Goal: Task Accomplishment & Management: Manage account settings

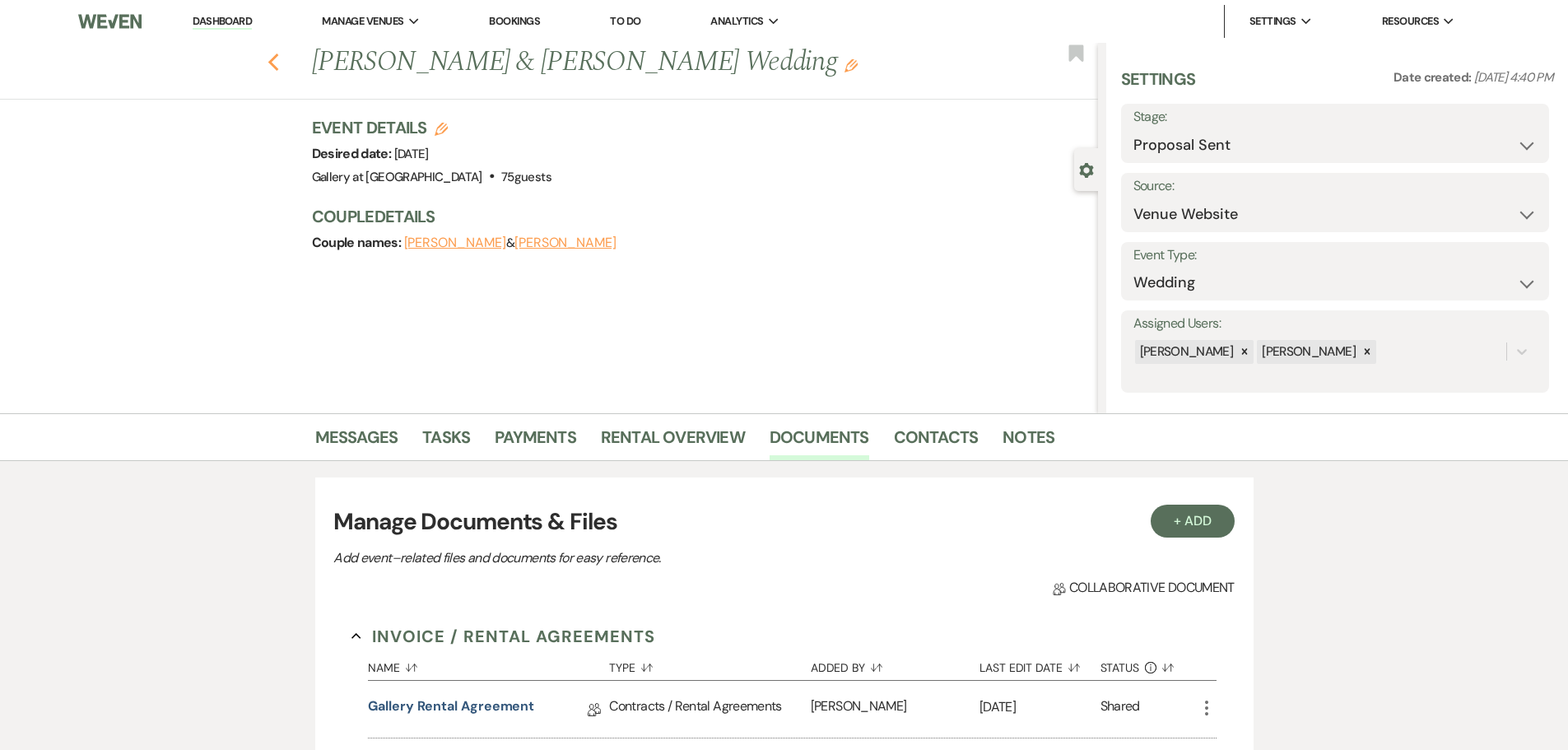
click at [275, 55] on icon "Previous" at bounding box center [274, 62] width 12 height 20
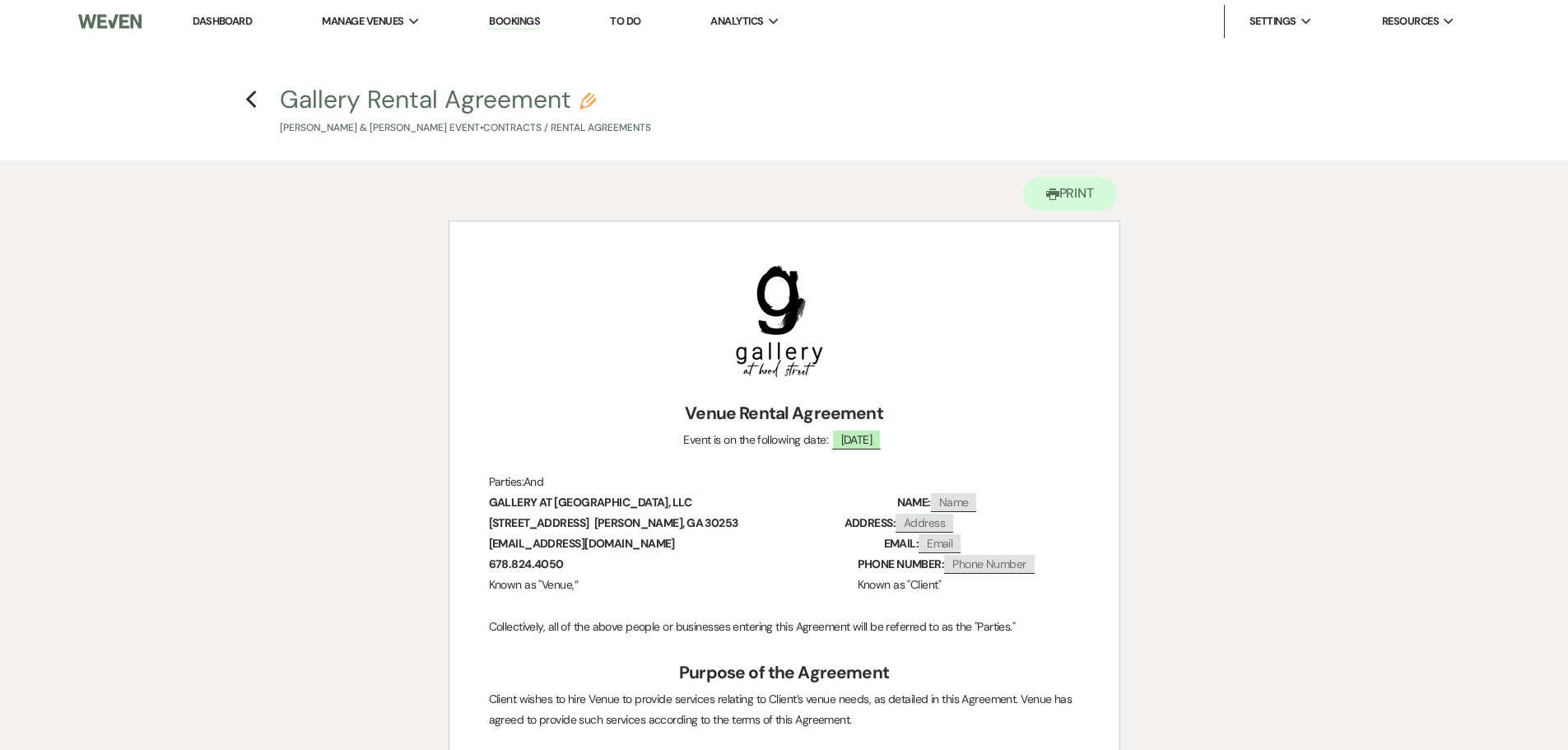
drag, startPoint x: 0, startPoint y: 0, endPoint x: 209, endPoint y: 24, distance: 210.4
click at [209, 24] on link "Dashboard" at bounding box center [222, 21] width 59 height 14
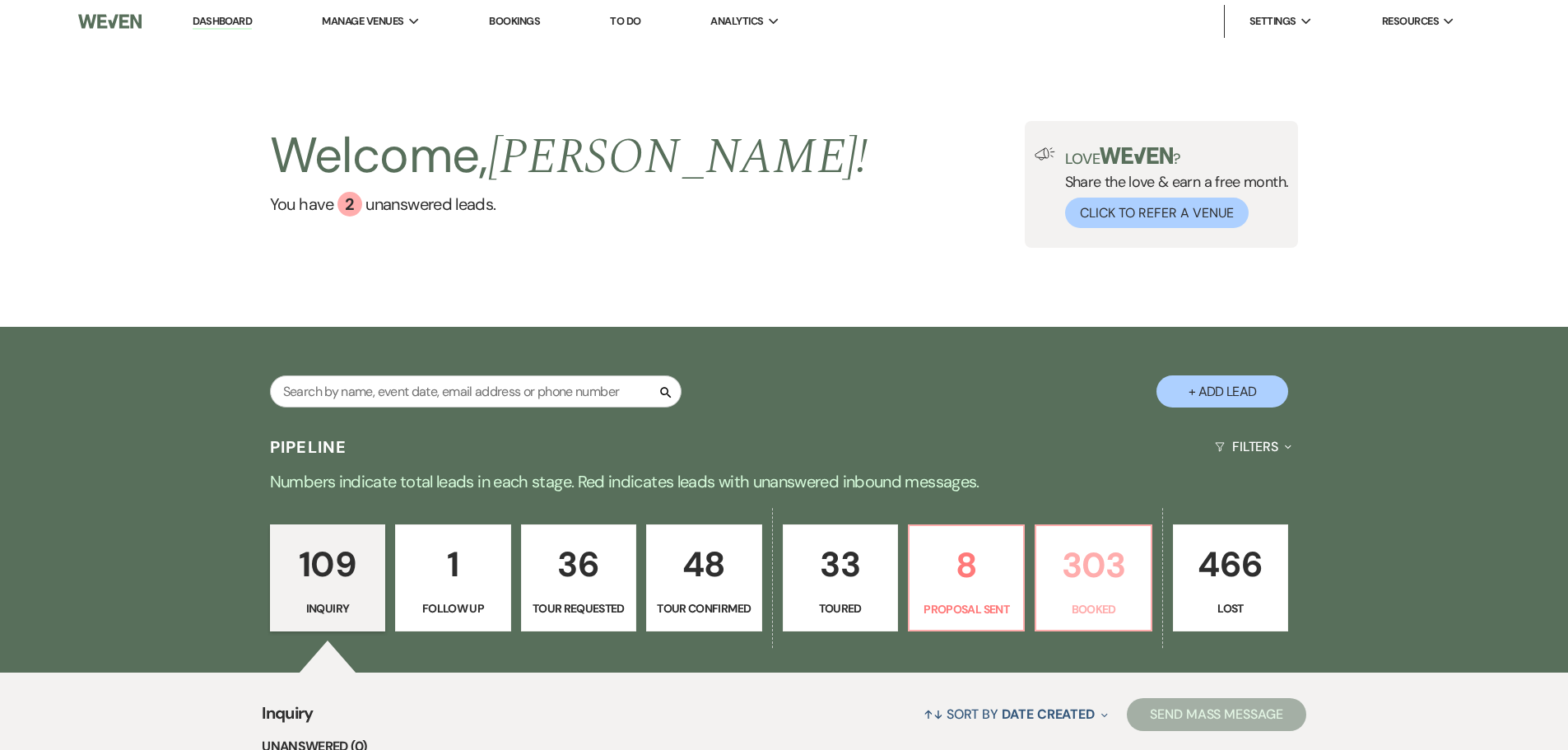
click at [1074, 587] on p "303" at bounding box center [1093, 565] width 93 height 55
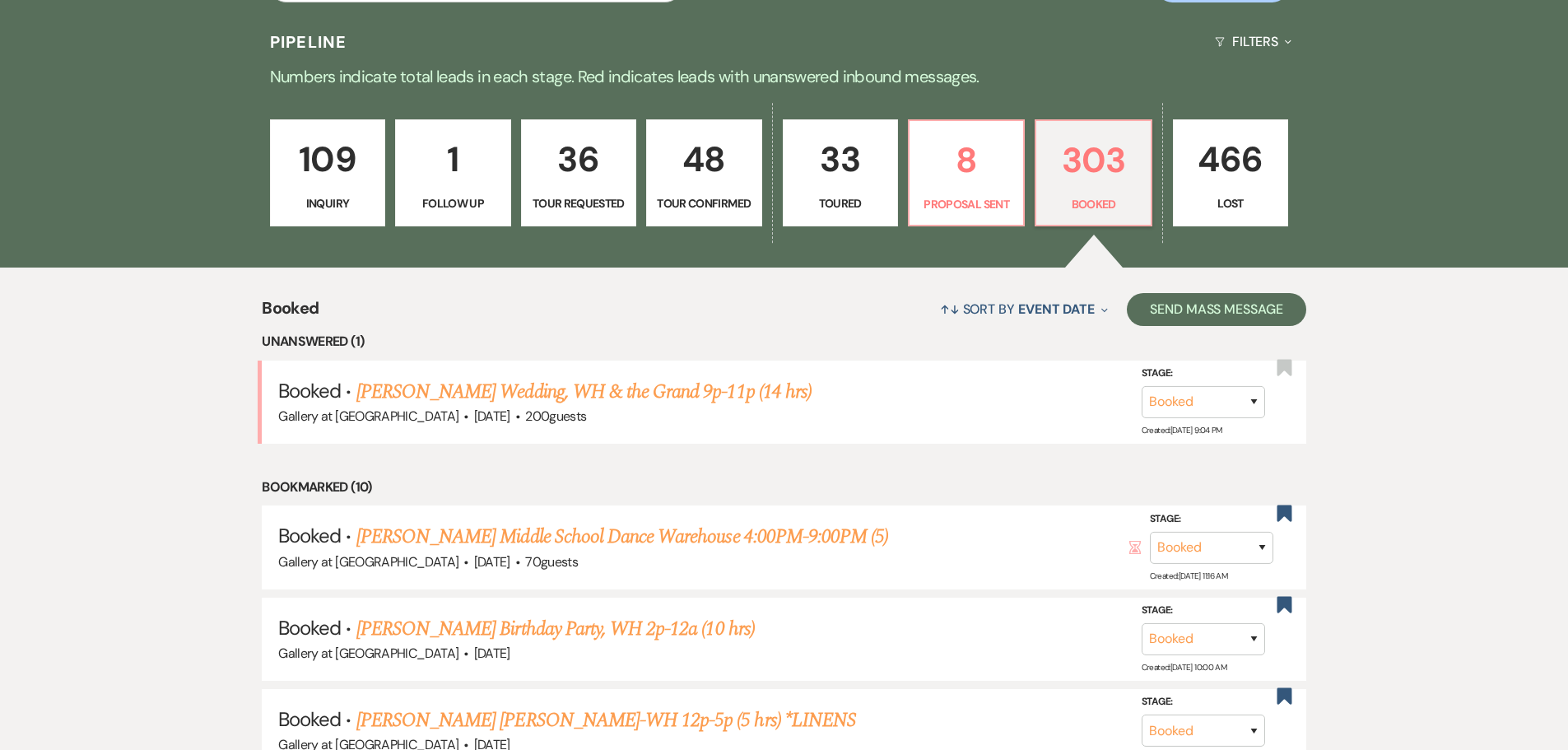
scroll to position [411, 0]
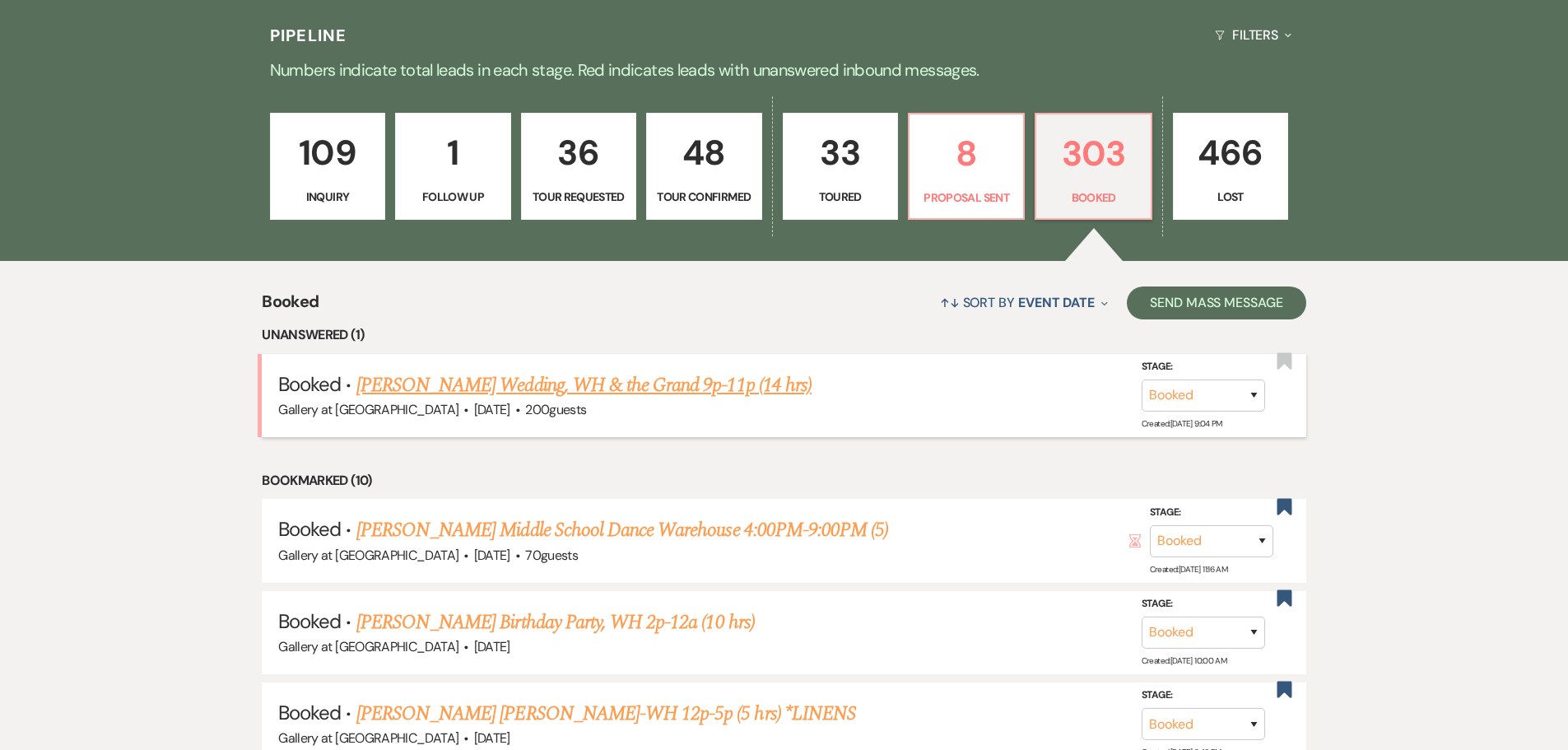
click at [578, 391] on link "[PERSON_NAME] Wedding, WH & the Grand 9p-11p (14 hrs)" at bounding box center [584, 385] width 456 height 29
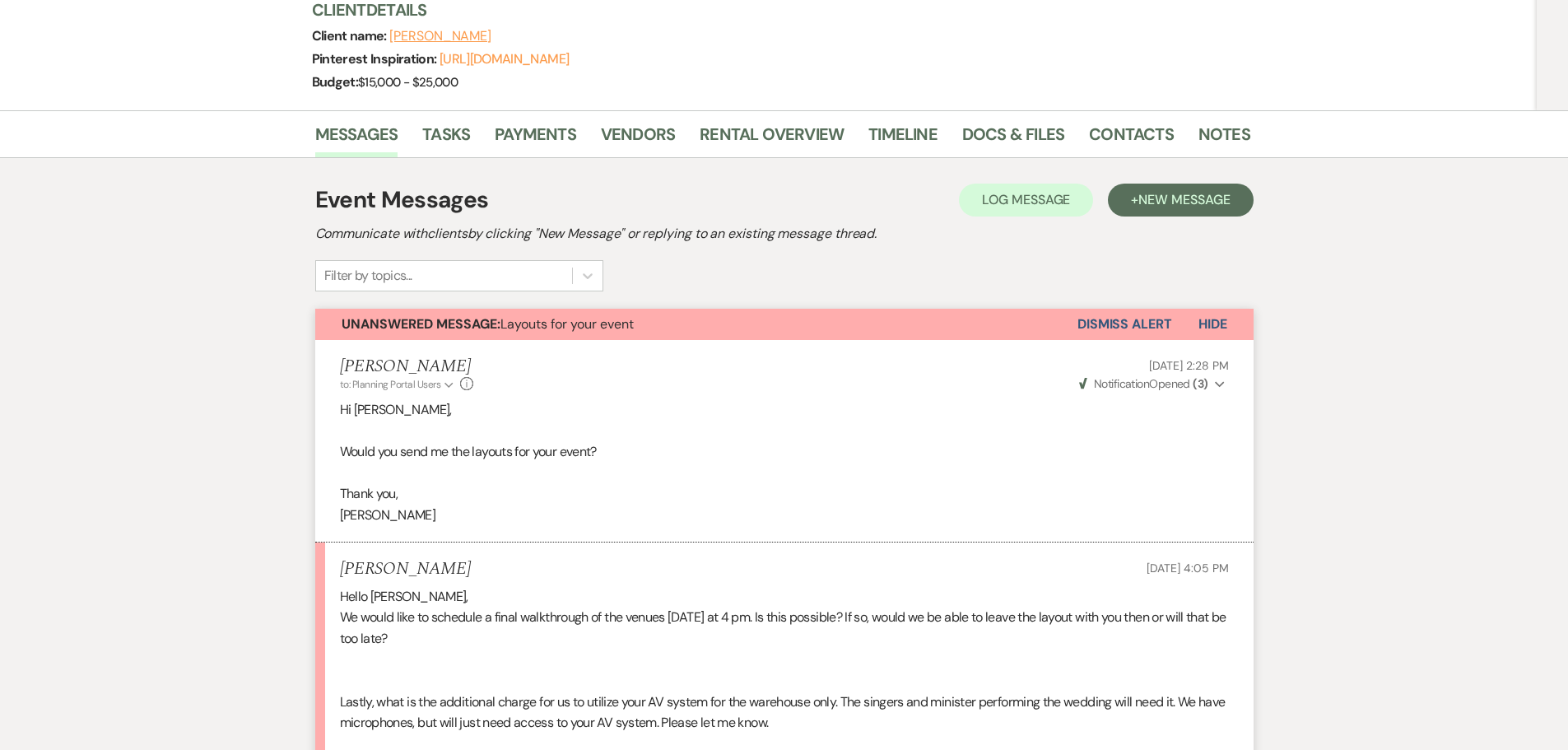
scroll to position [247, 0]
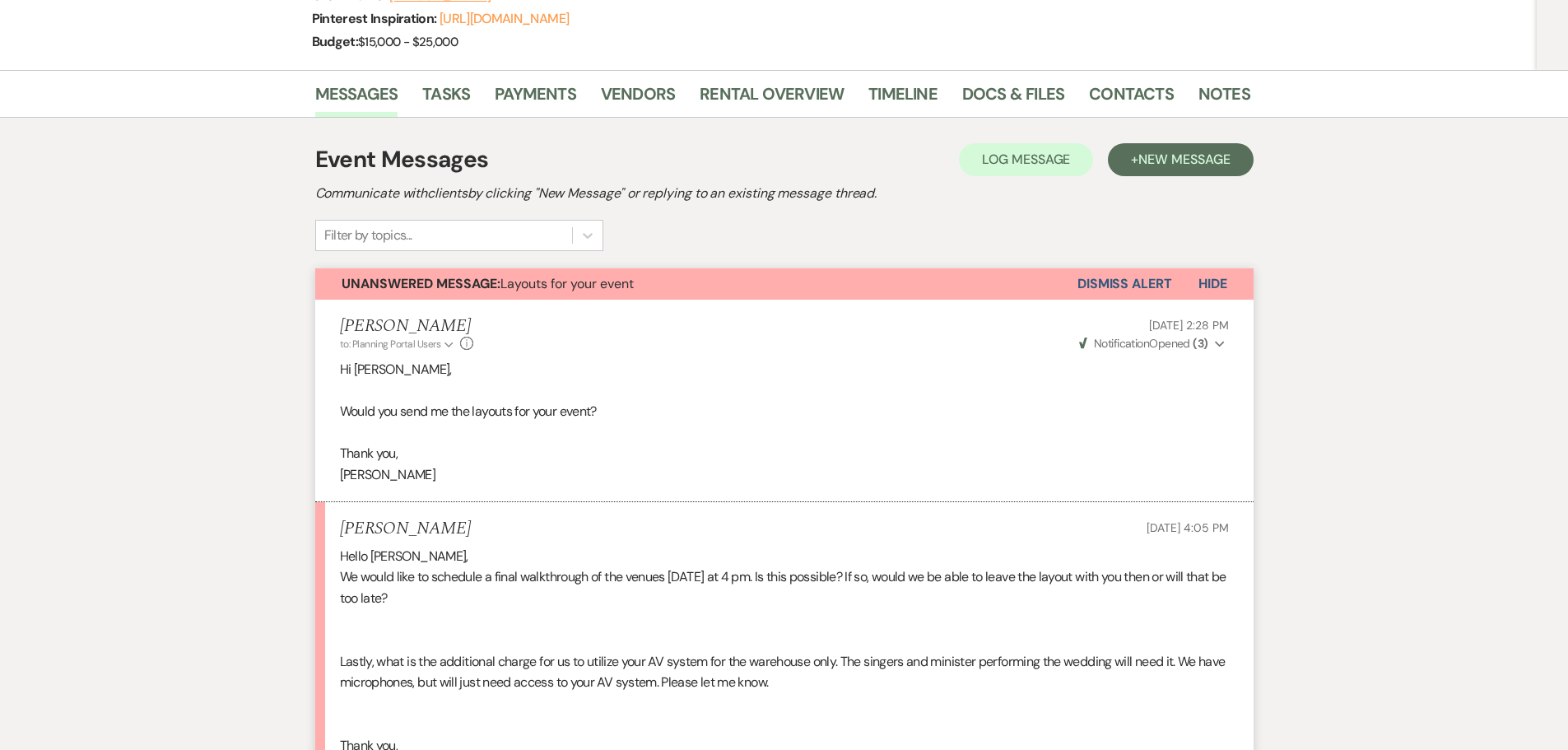
click at [358, 580] on div "Hello [PERSON_NAME], We would like to schedule a final walkthrough of the venue…" at bounding box center [784, 673] width 889 height 253
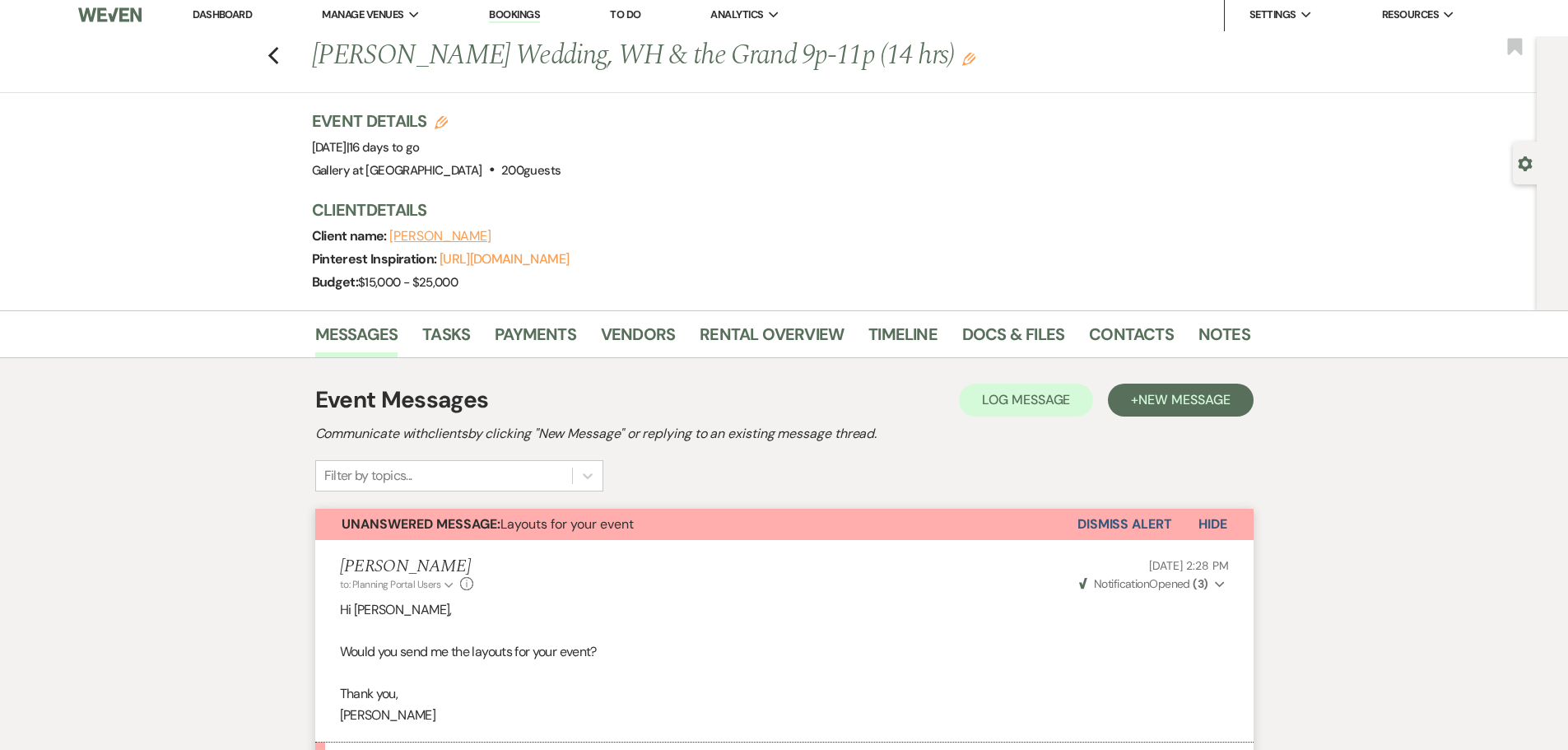
scroll to position [0, 0]
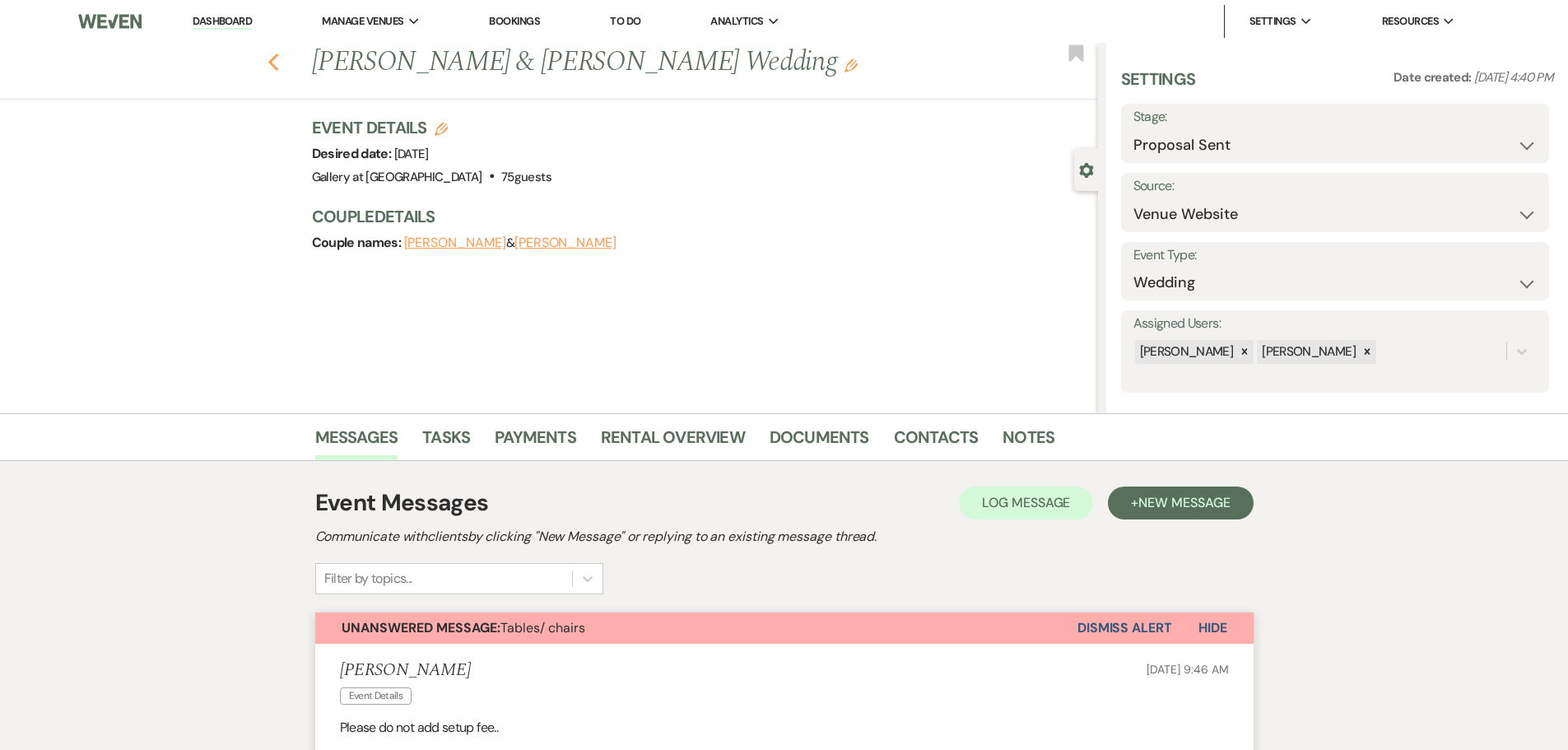
click at [278, 58] on icon "Previous" at bounding box center [274, 62] width 12 height 20
